Goal: Information Seeking & Learning: Learn about a topic

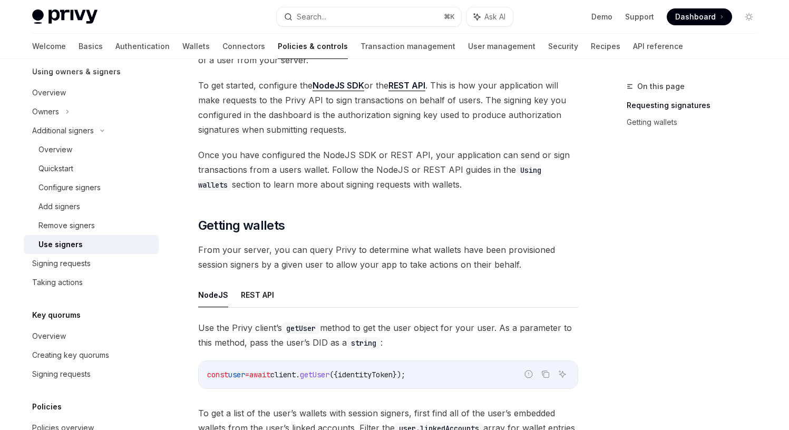
scroll to position [194, 0]
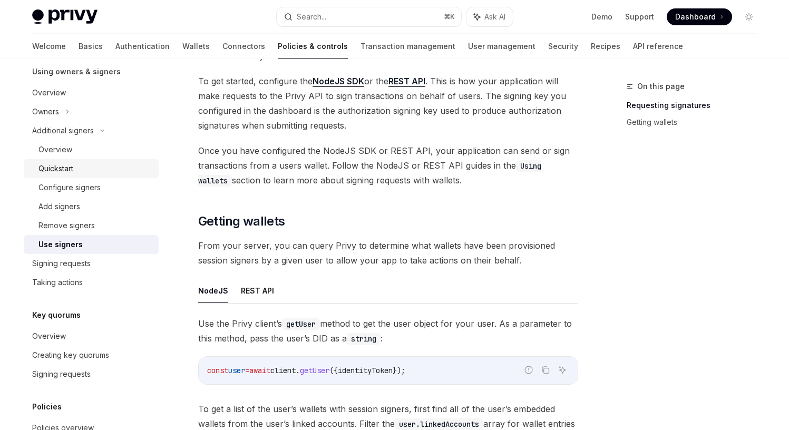
click at [79, 167] on div "Quickstart" at bounding box center [95, 168] width 114 height 13
type textarea "*"
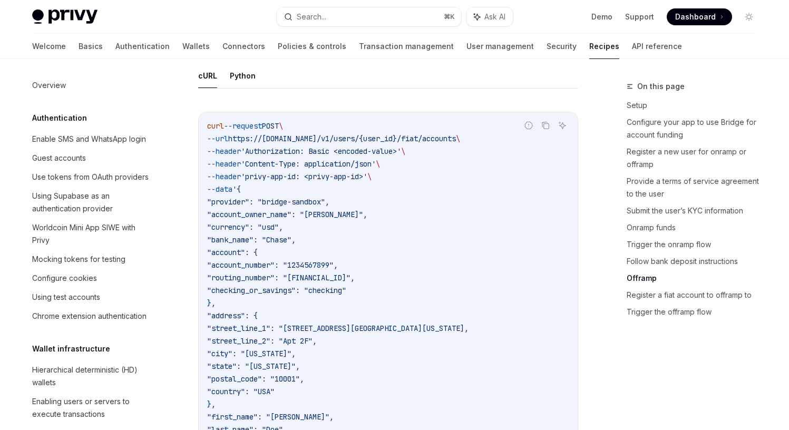
scroll to position [2931, 0]
